Goal: Navigation & Orientation: Go to known website

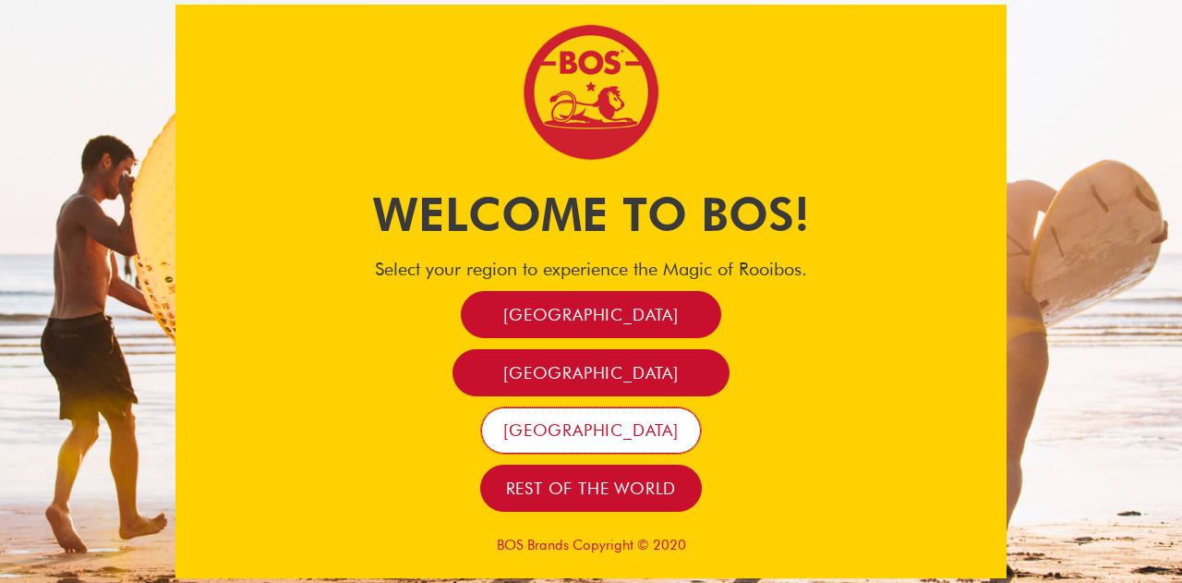
click at [619, 419] on span "[GEOGRAPHIC_DATA]" at bounding box center [591, 429] width 176 height 21
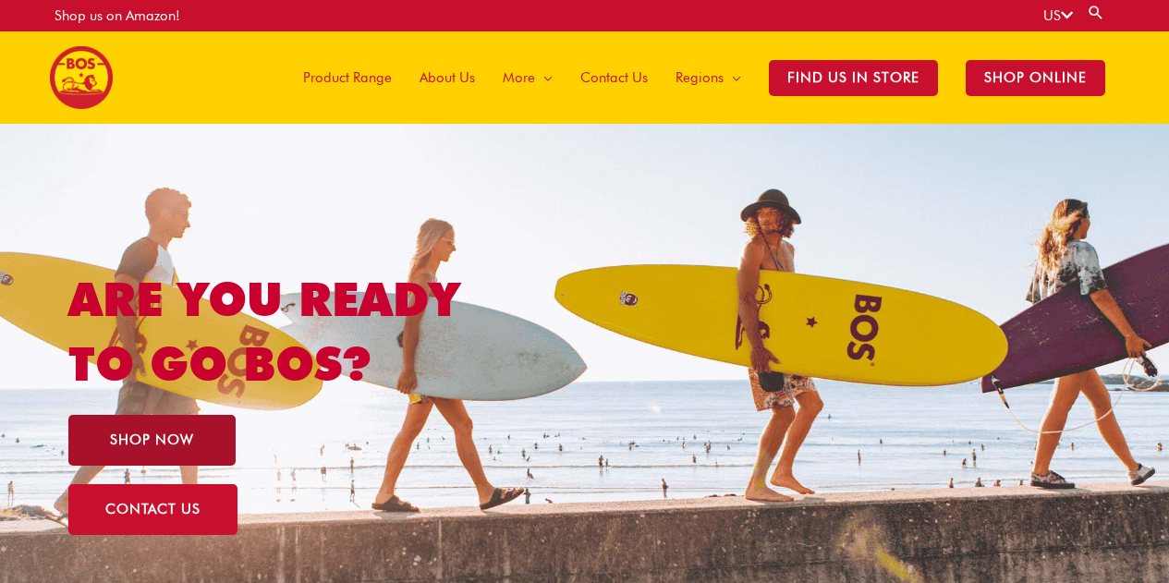
click at [188, 452] on link "SHOP NOW" at bounding box center [151, 440] width 167 height 51
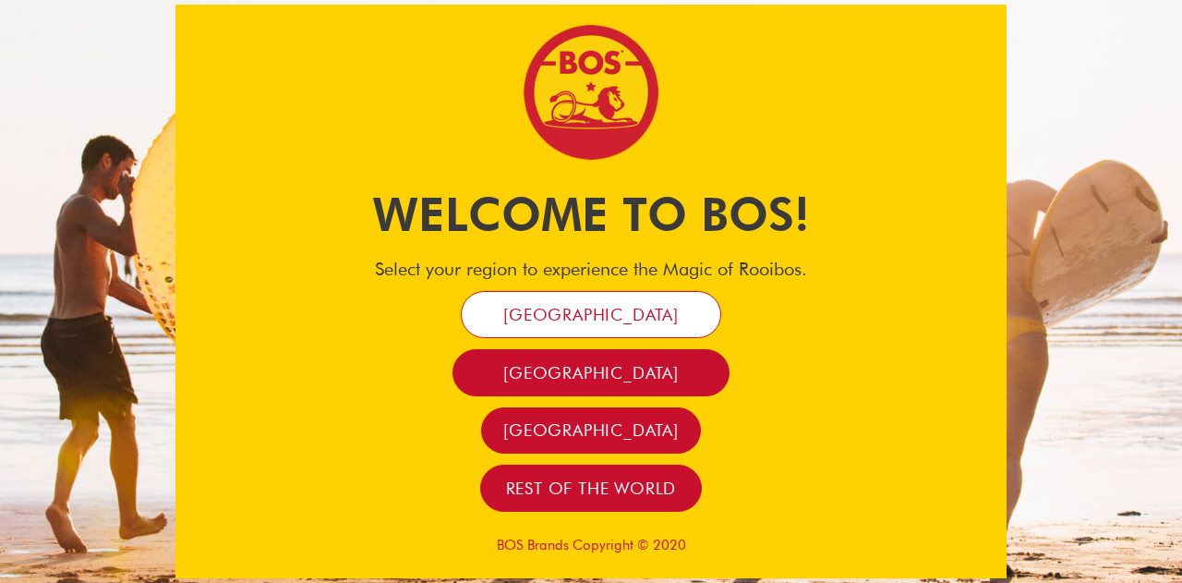
click at [628, 325] on span "[GEOGRAPHIC_DATA]" at bounding box center [591, 314] width 176 height 21
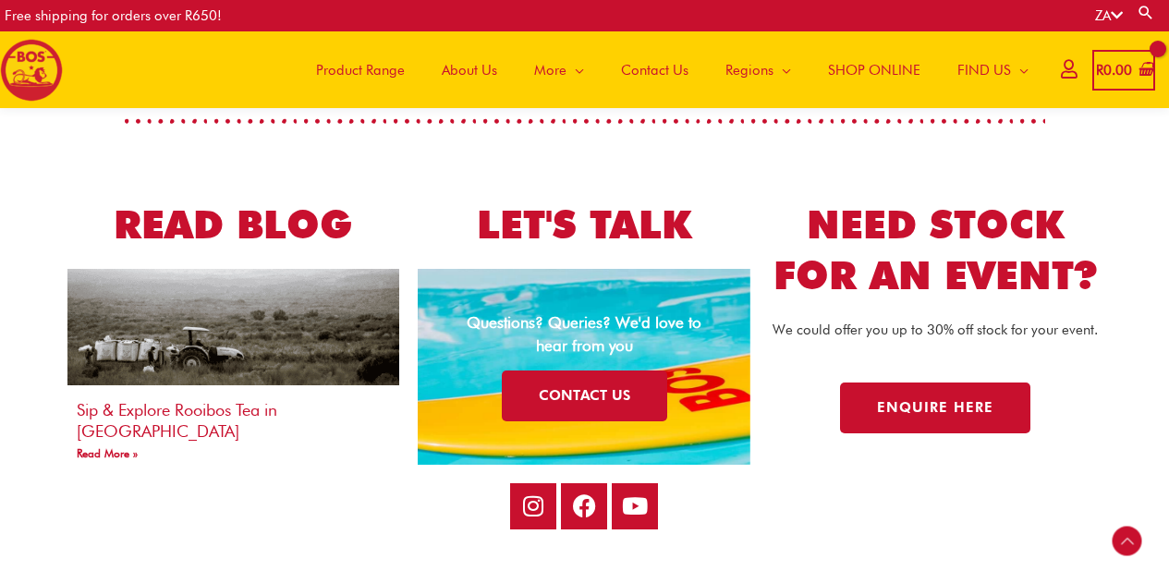
scroll to position [3290, 0]
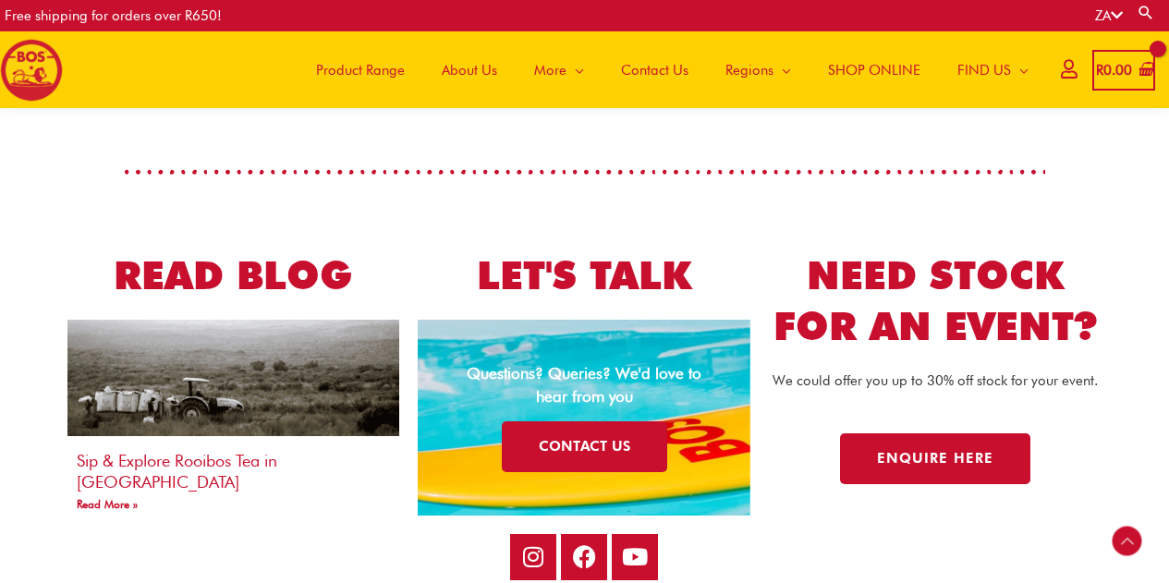
click at [433, 58] on link "About Us" at bounding box center [469, 69] width 92 height 77
click at [447, 63] on span "About Us" at bounding box center [469, 69] width 55 height 55
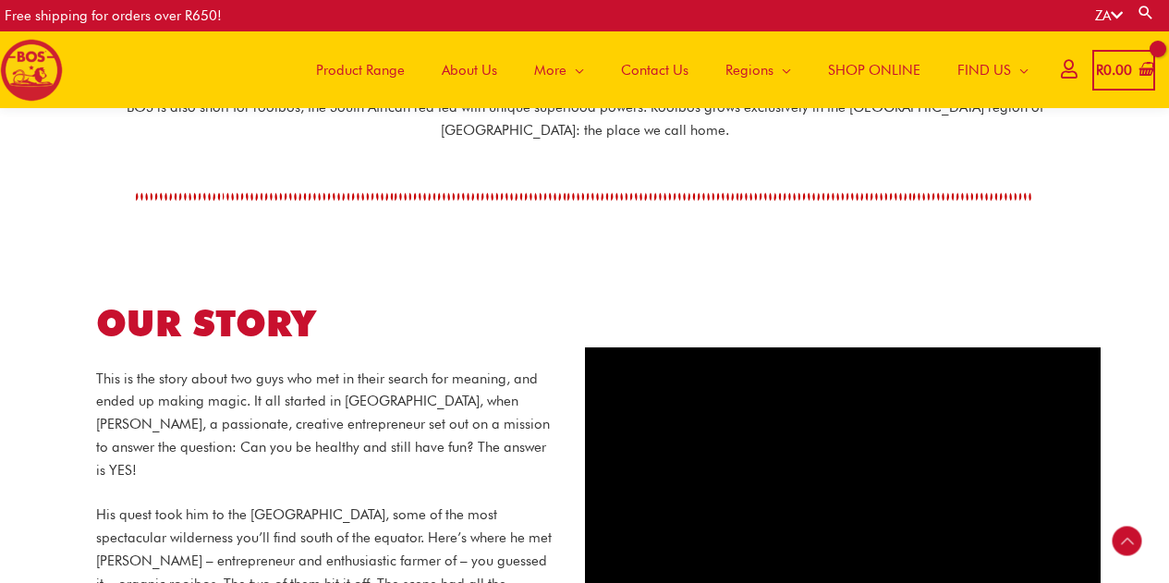
scroll to position [567, 0]
